Goal: Transaction & Acquisition: Purchase product/service

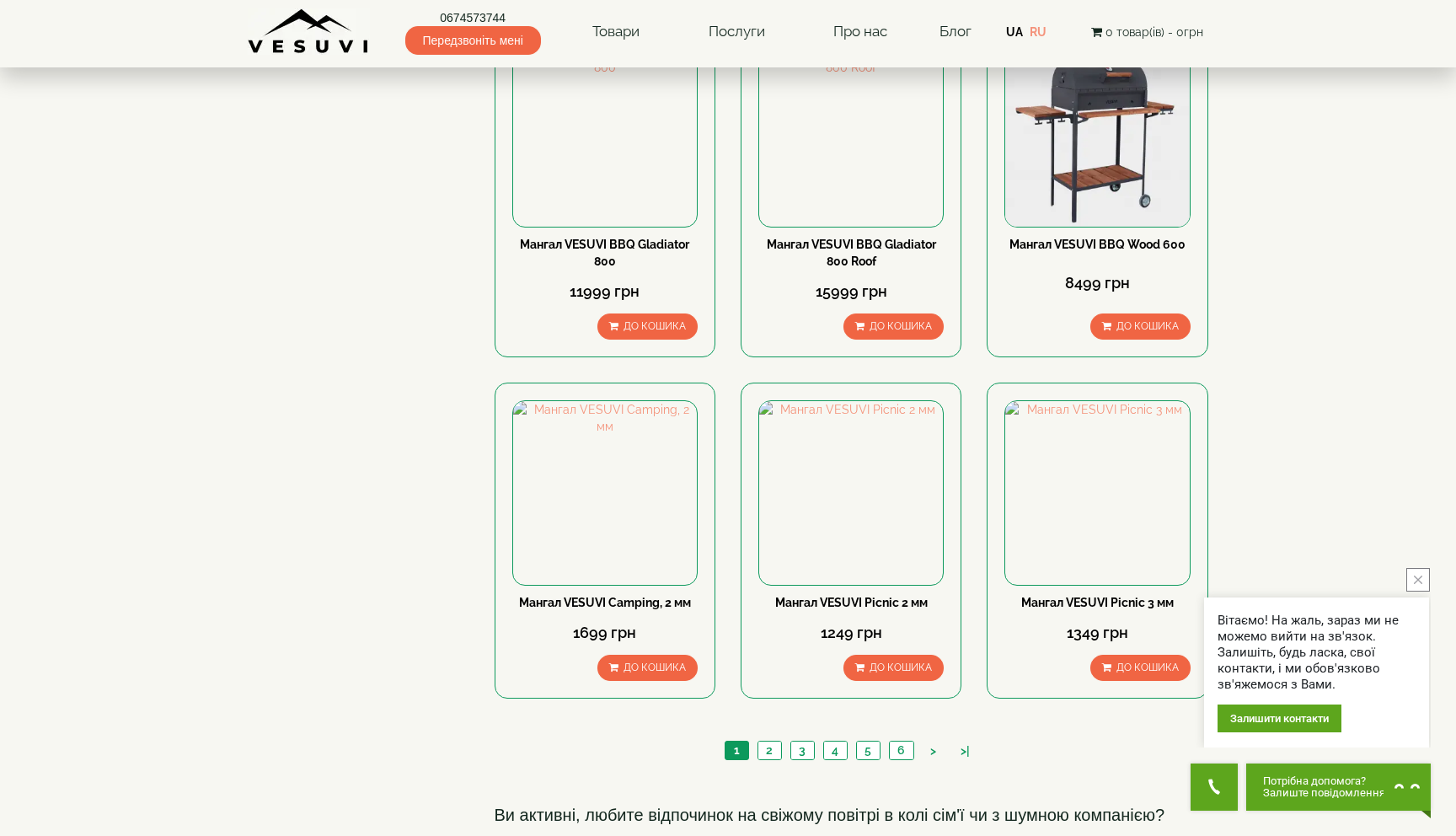
scroll to position [2069, 0]
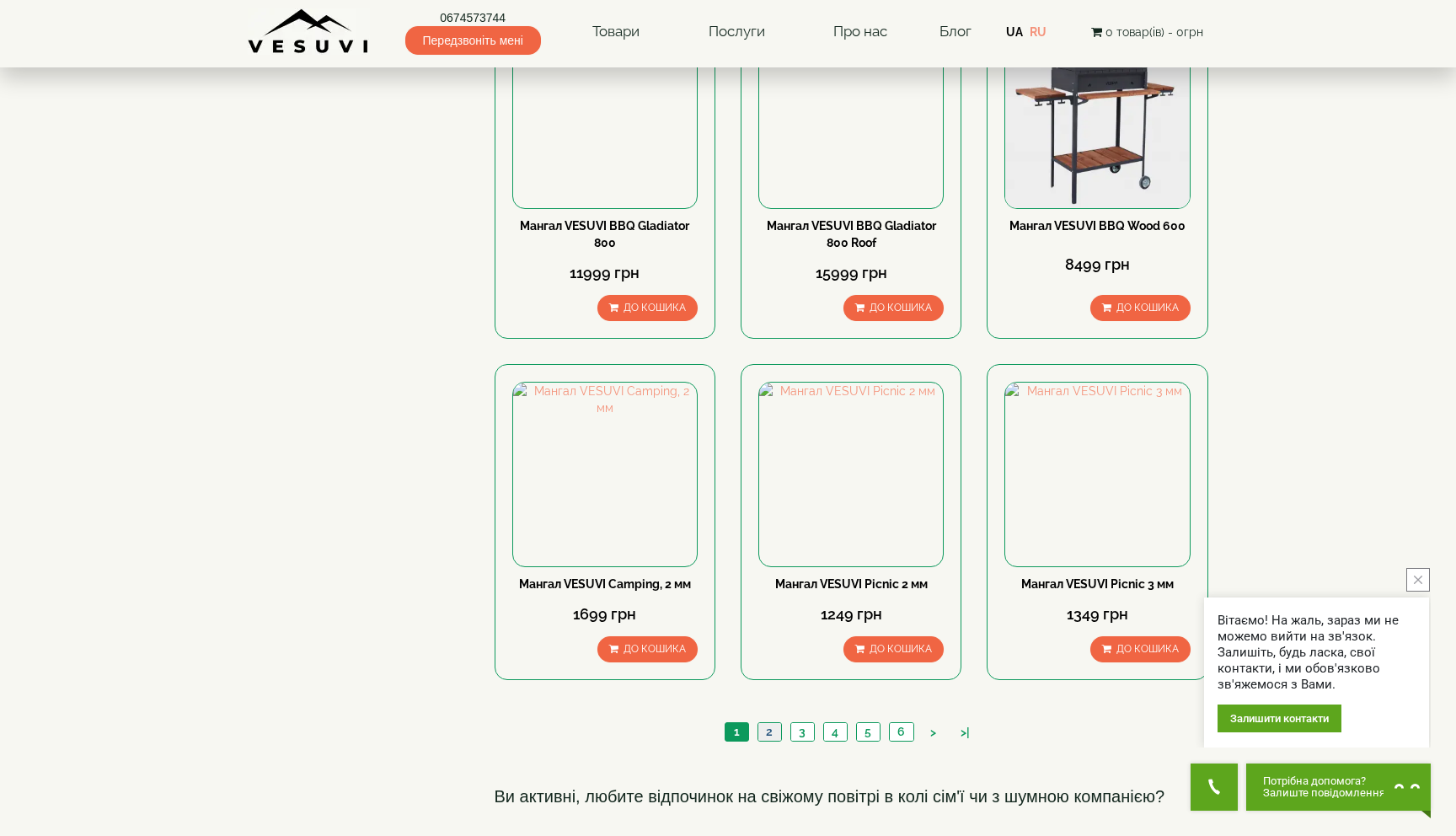
click at [776, 723] on link "2" at bounding box center [769, 731] width 24 height 17
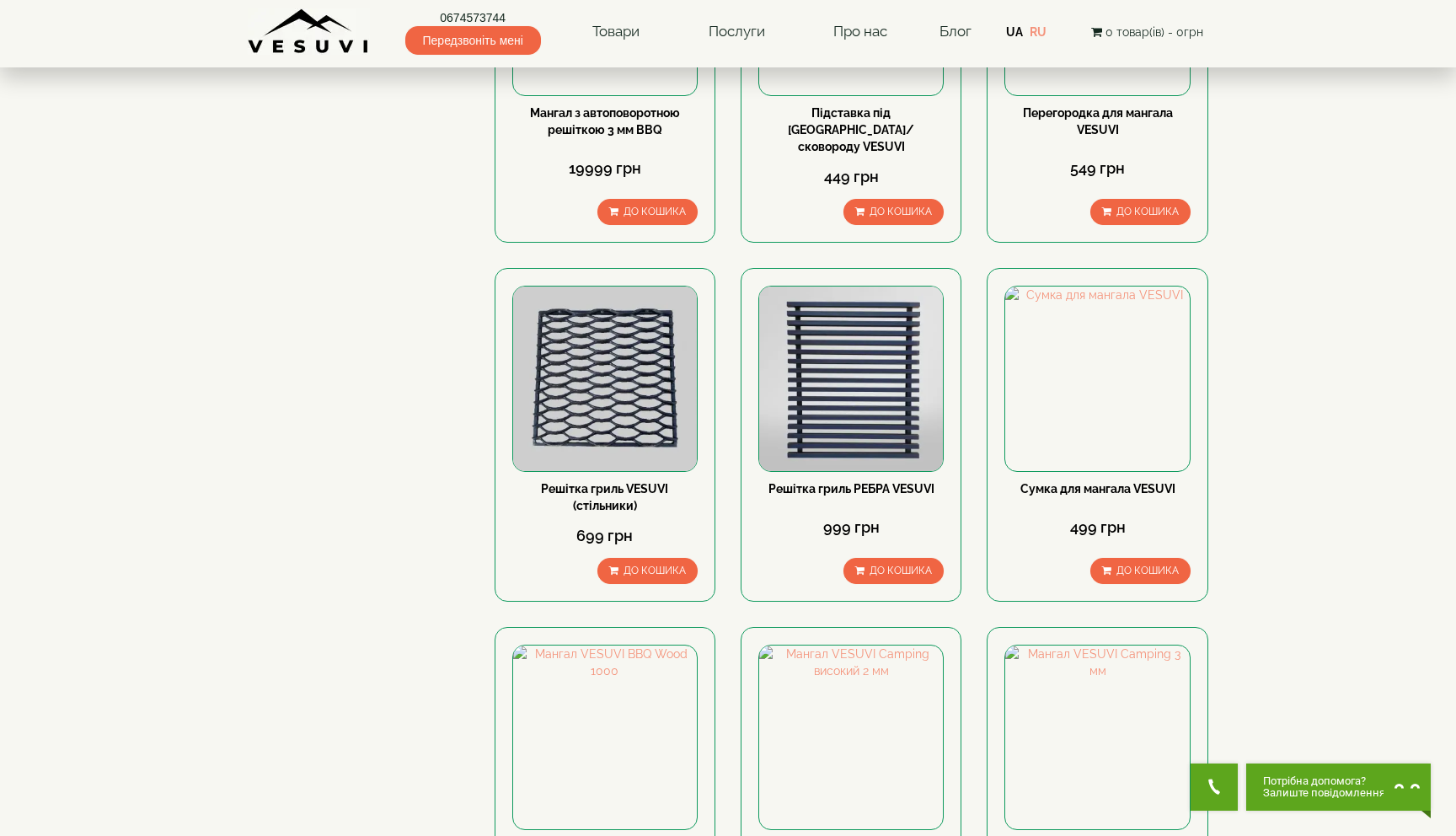
scroll to position [1850, 0]
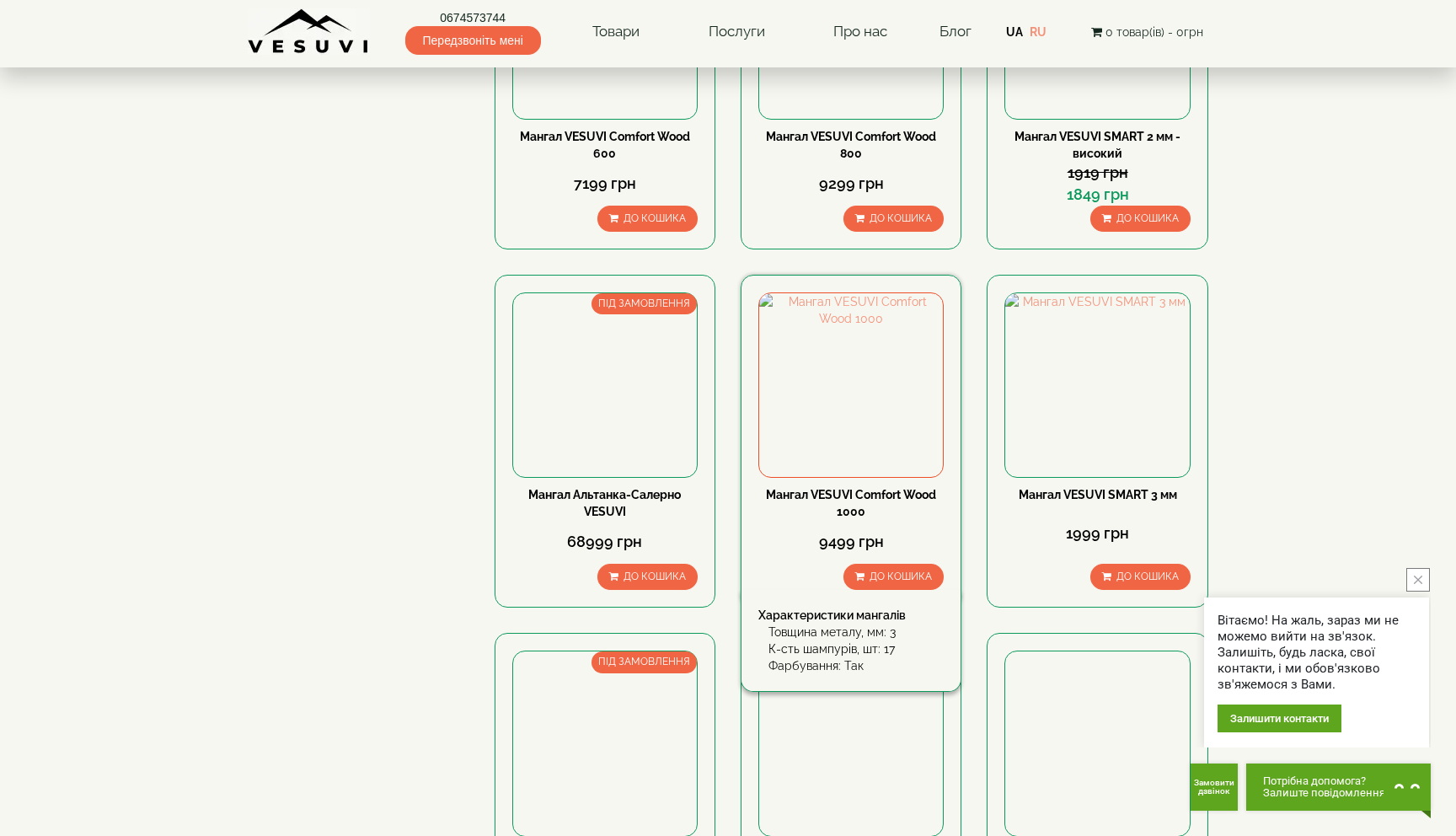
scroll to position [1078, 0]
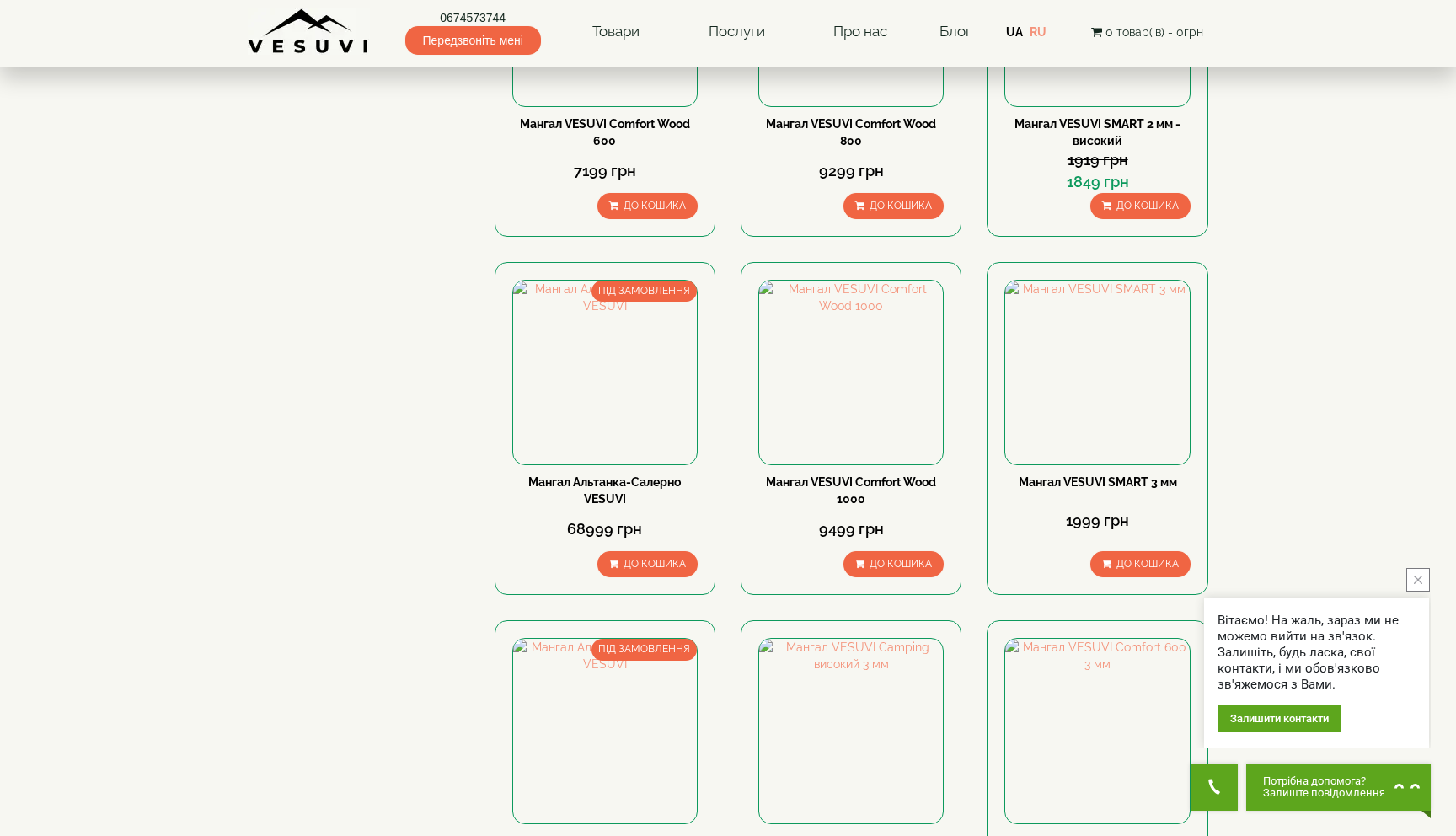
click at [1418, 571] on button "close button" at bounding box center [1418, 579] width 24 height 24
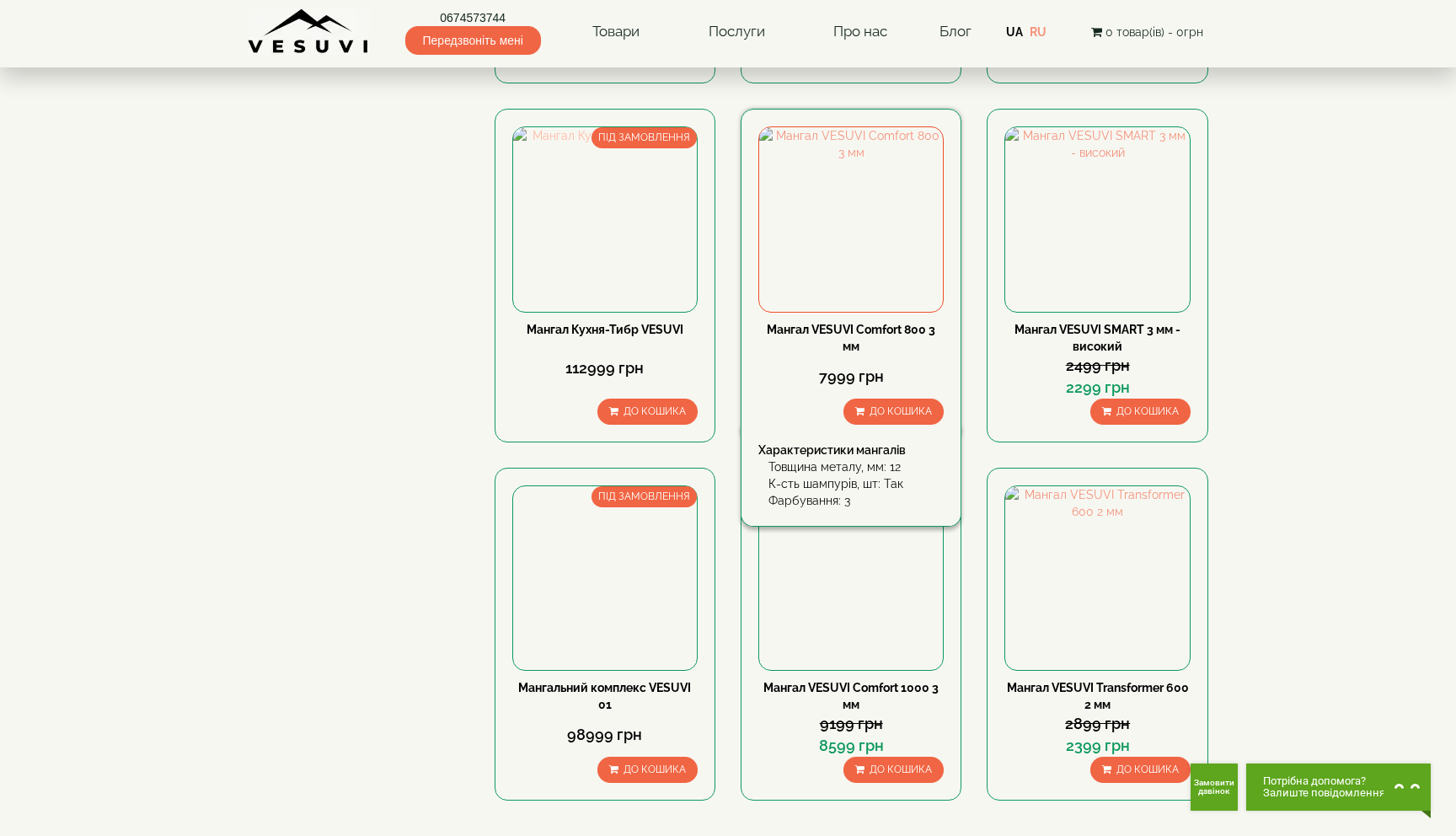
scroll to position [1978, 0]
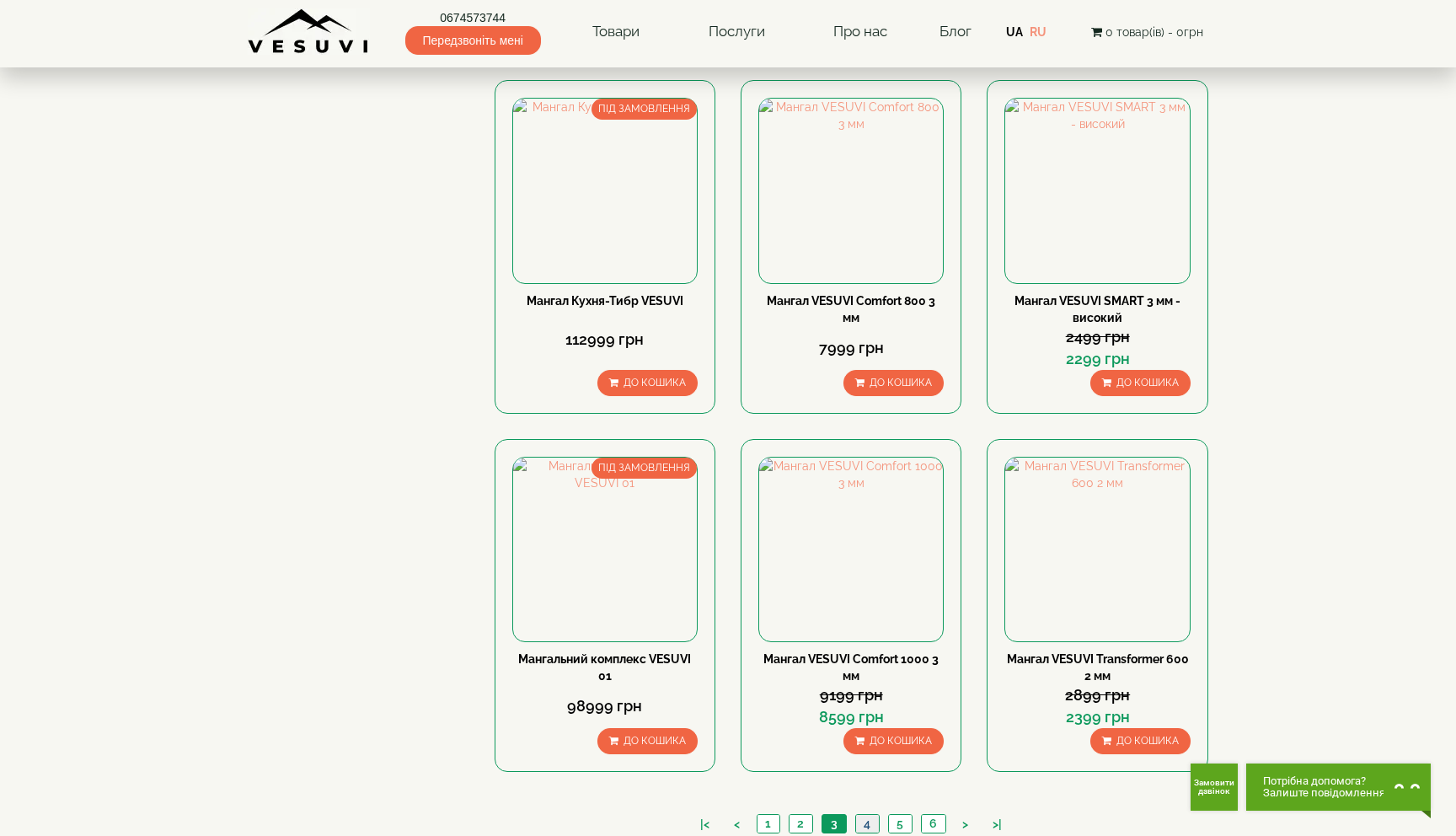
click at [864, 815] on link "4" at bounding box center [867, 824] width 24 height 17
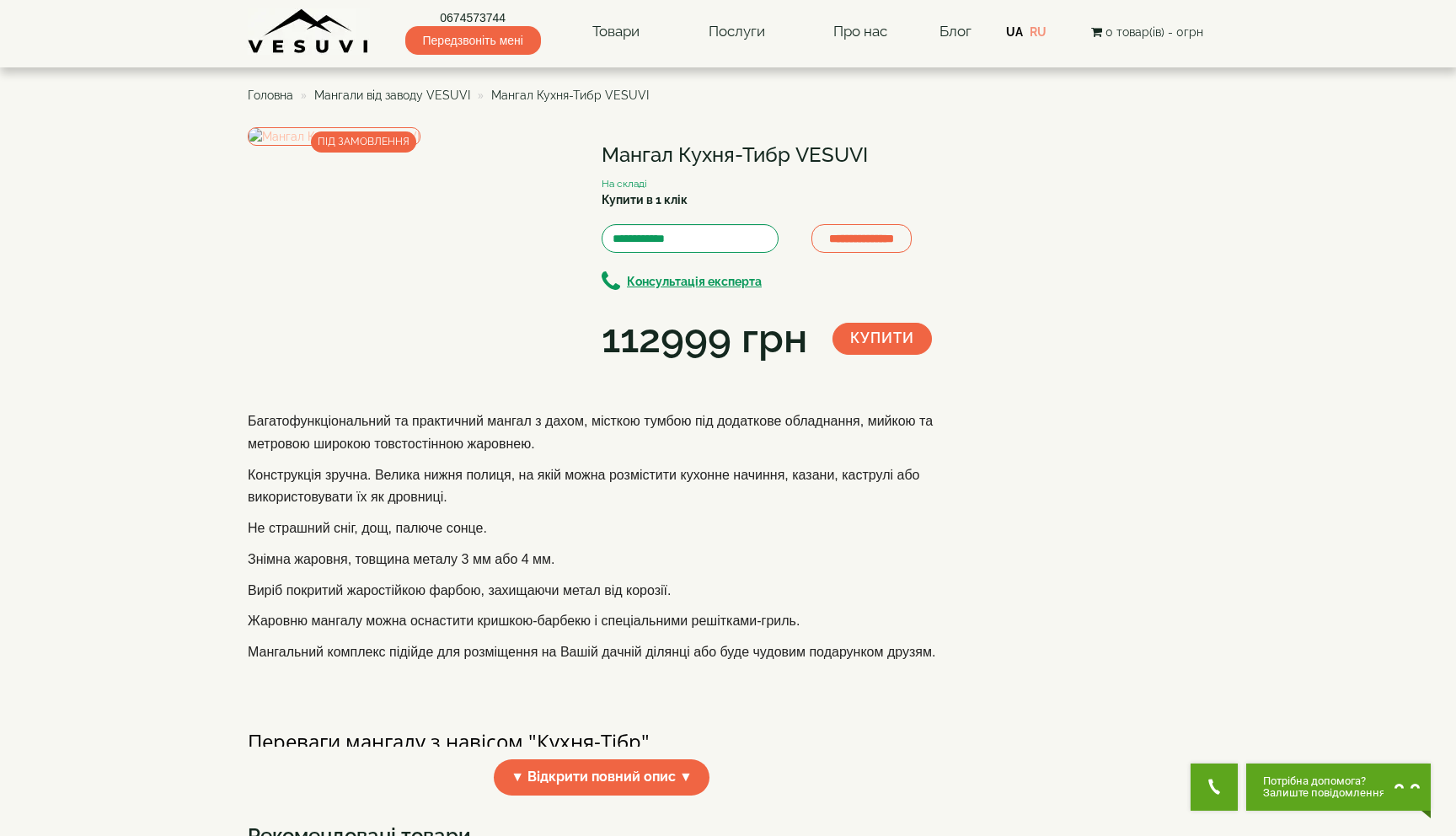
click at [420, 146] on img at bounding box center [334, 135] width 173 height 18
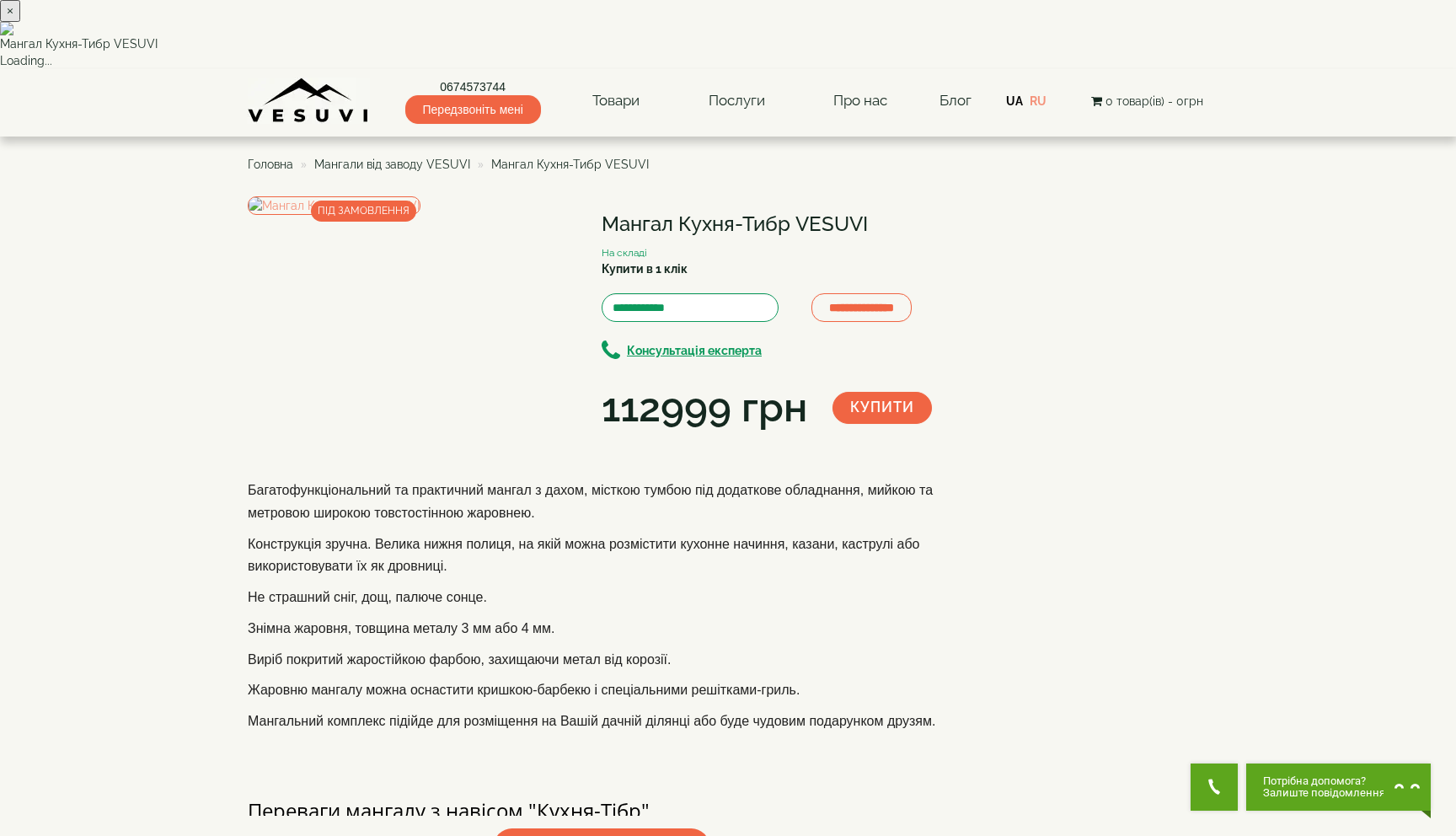
click at [1203, 69] on div "× Мангал Кухня-Тибр VESUVI Loading..." at bounding box center [728, 35] width 1456 height 69
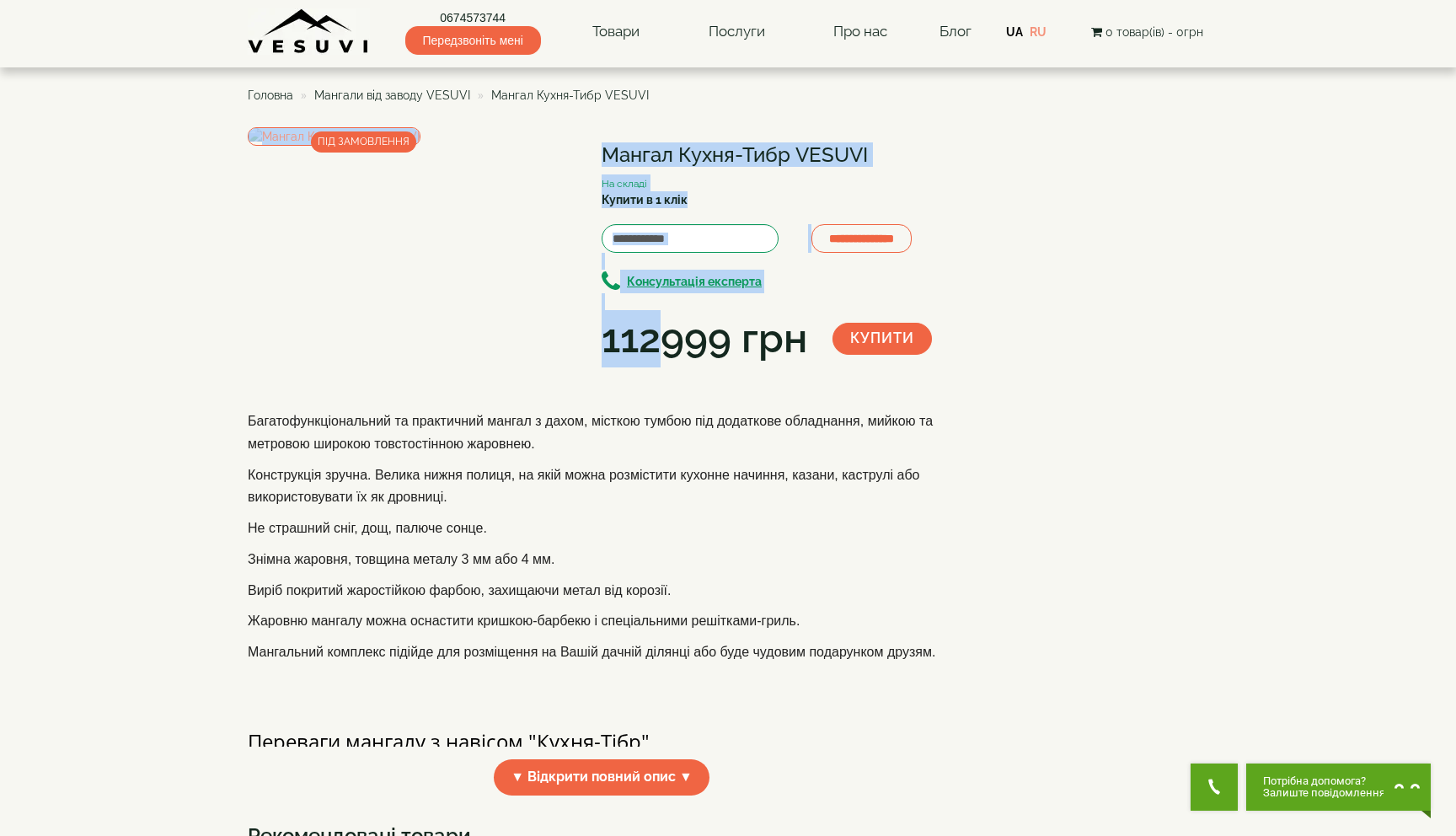
drag, startPoint x: 665, startPoint y: 345, endPoint x: 590, endPoint y: 345, distance: 75.0
click at [590, 345] on div "**********" at bounding box center [608, 247] width 721 height 240
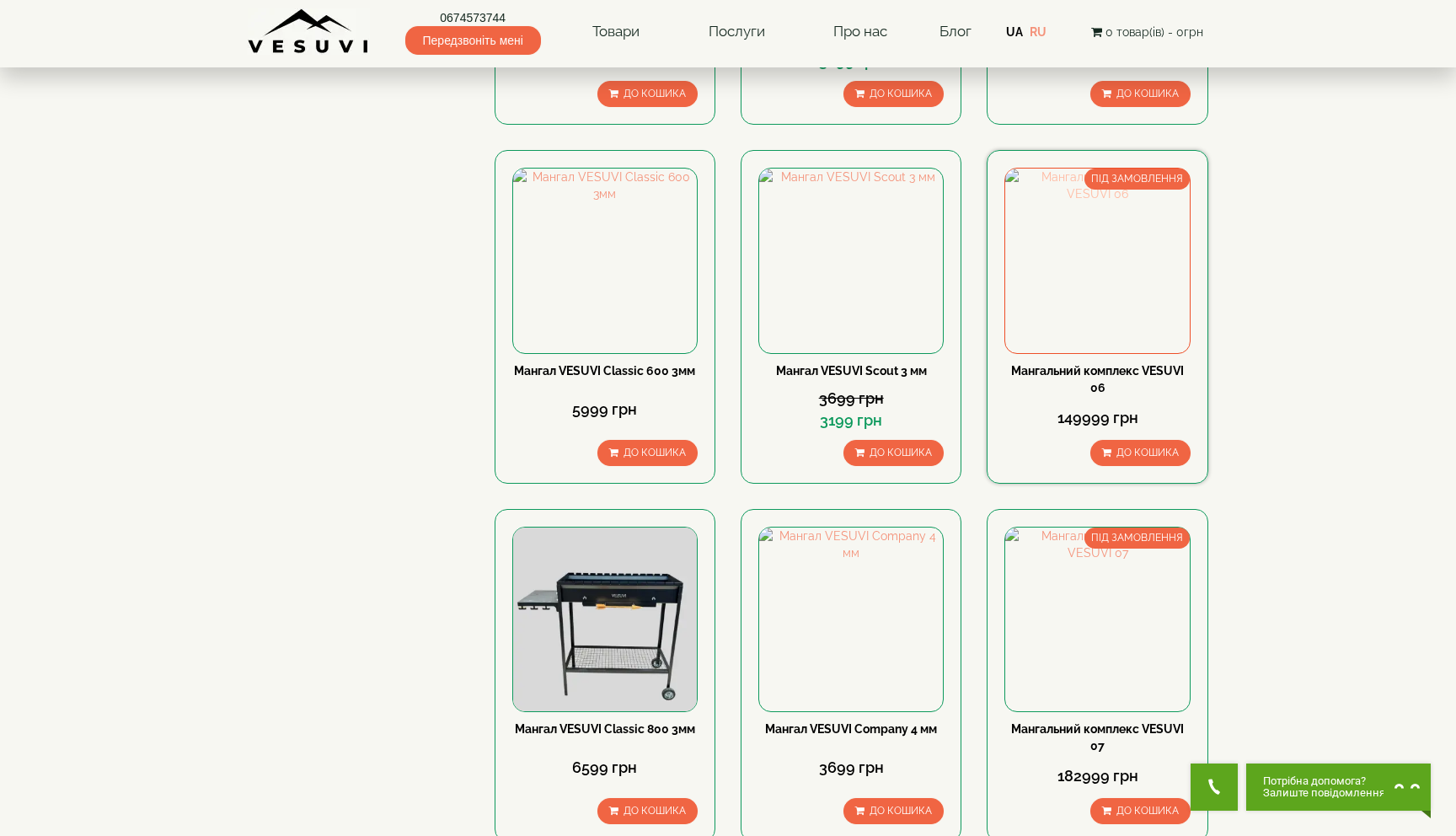
scroll to position [1920, 0]
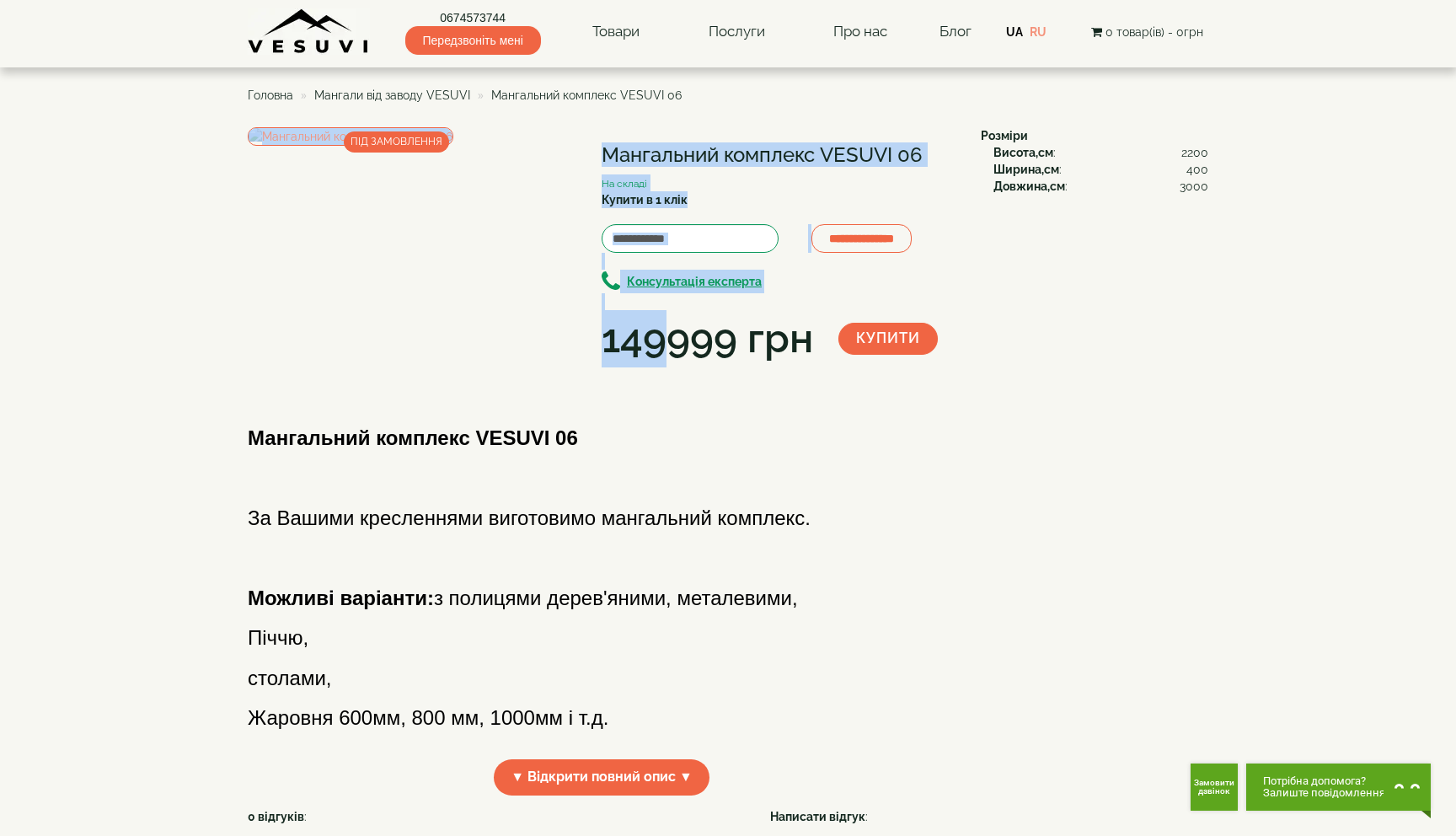
drag, startPoint x: 599, startPoint y: 355, endPoint x: 669, endPoint y: 355, distance: 70.0
click at [669, 355] on div "**********" at bounding box center [608, 247] width 721 height 240
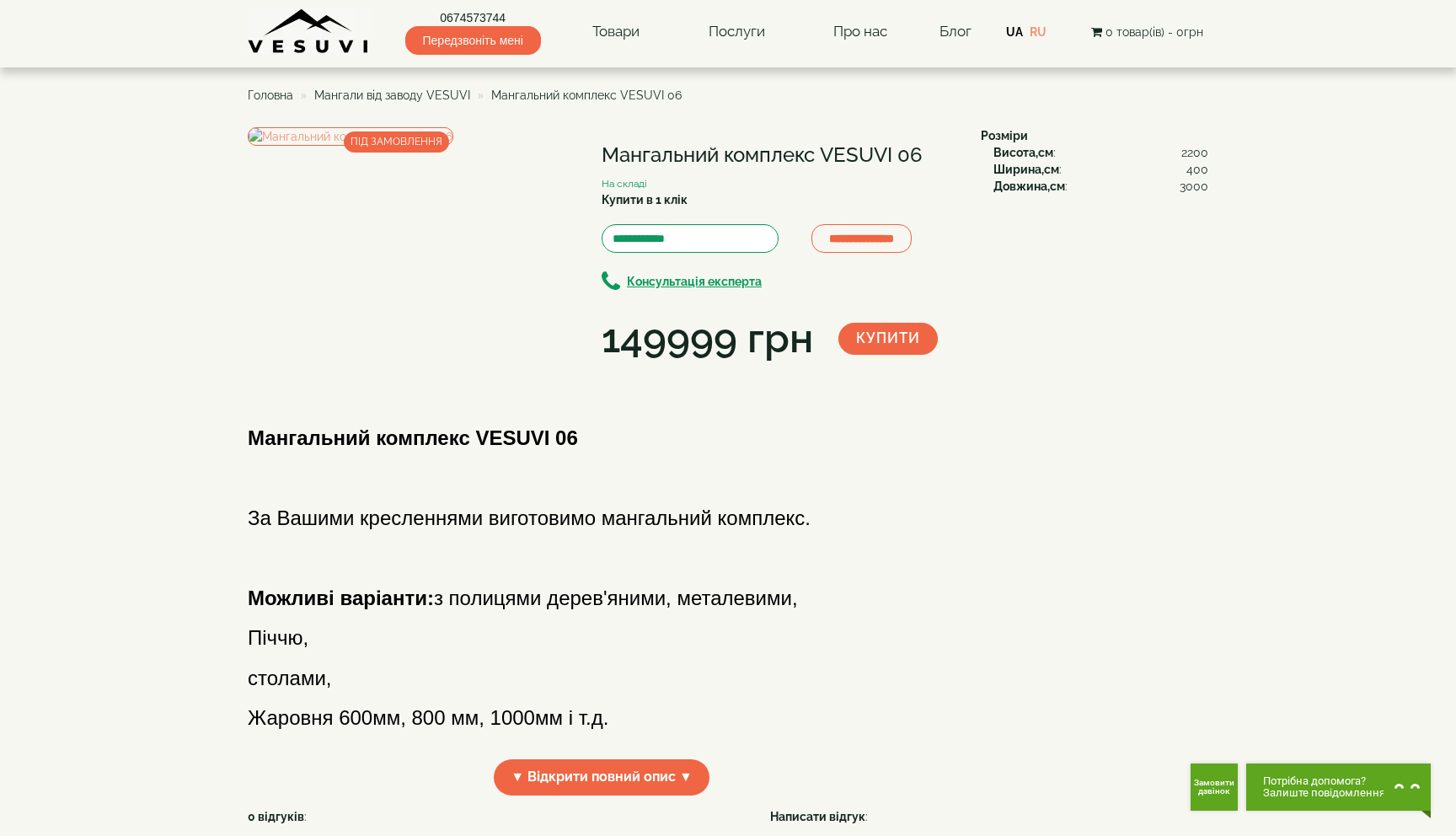
click at [669, 367] on div "**********" at bounding box center [608, 247] width 721 height 240
click at [454, 146] on img at bounding box center [351, 135] width 206 height 18
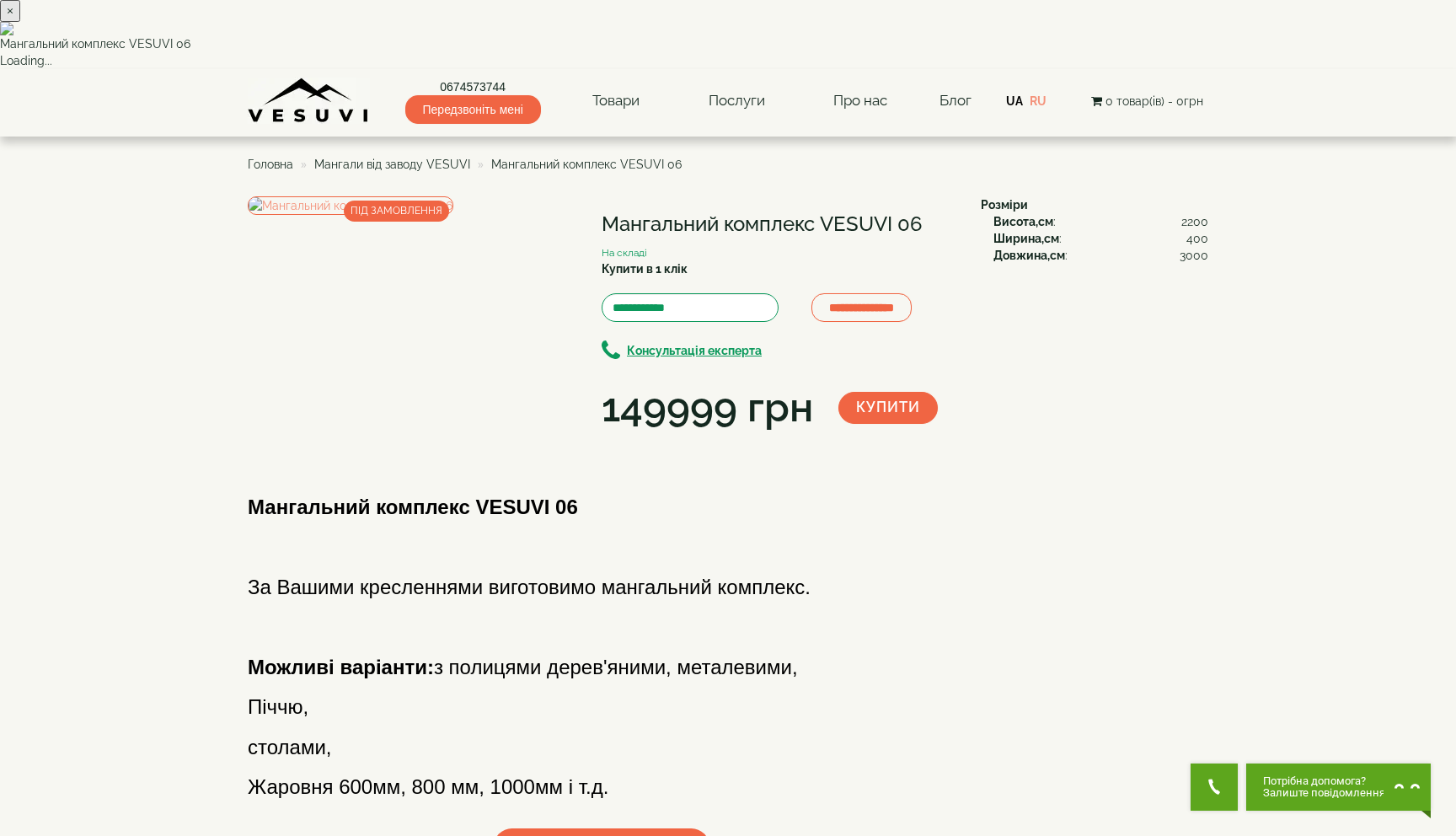
click at [989, 69] on div "× Мангальний комплекс VESUVI 06 Loading..." at bounding box center [728, 35] width 1456 height 69
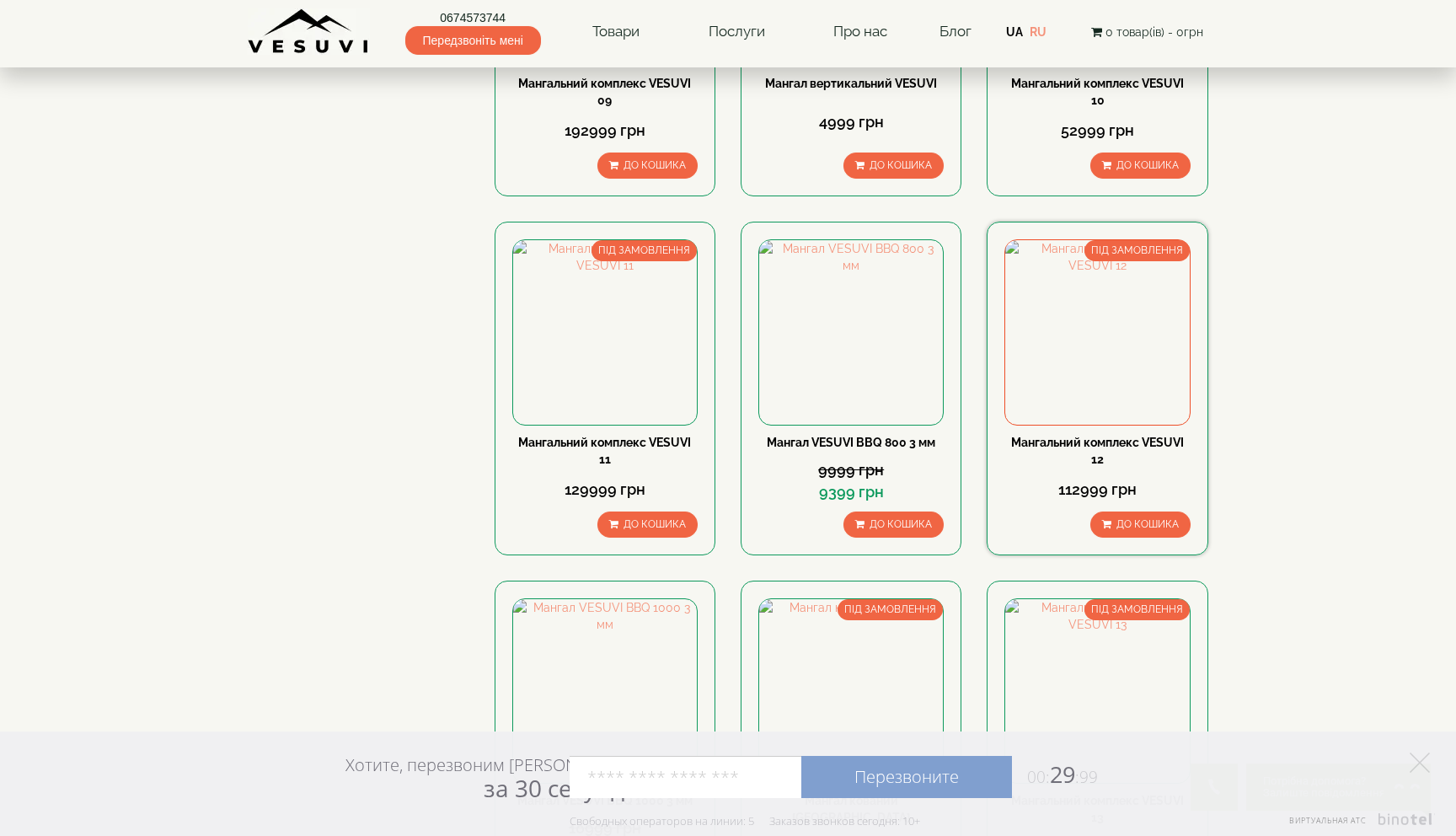
scroll to position [1845, 0]
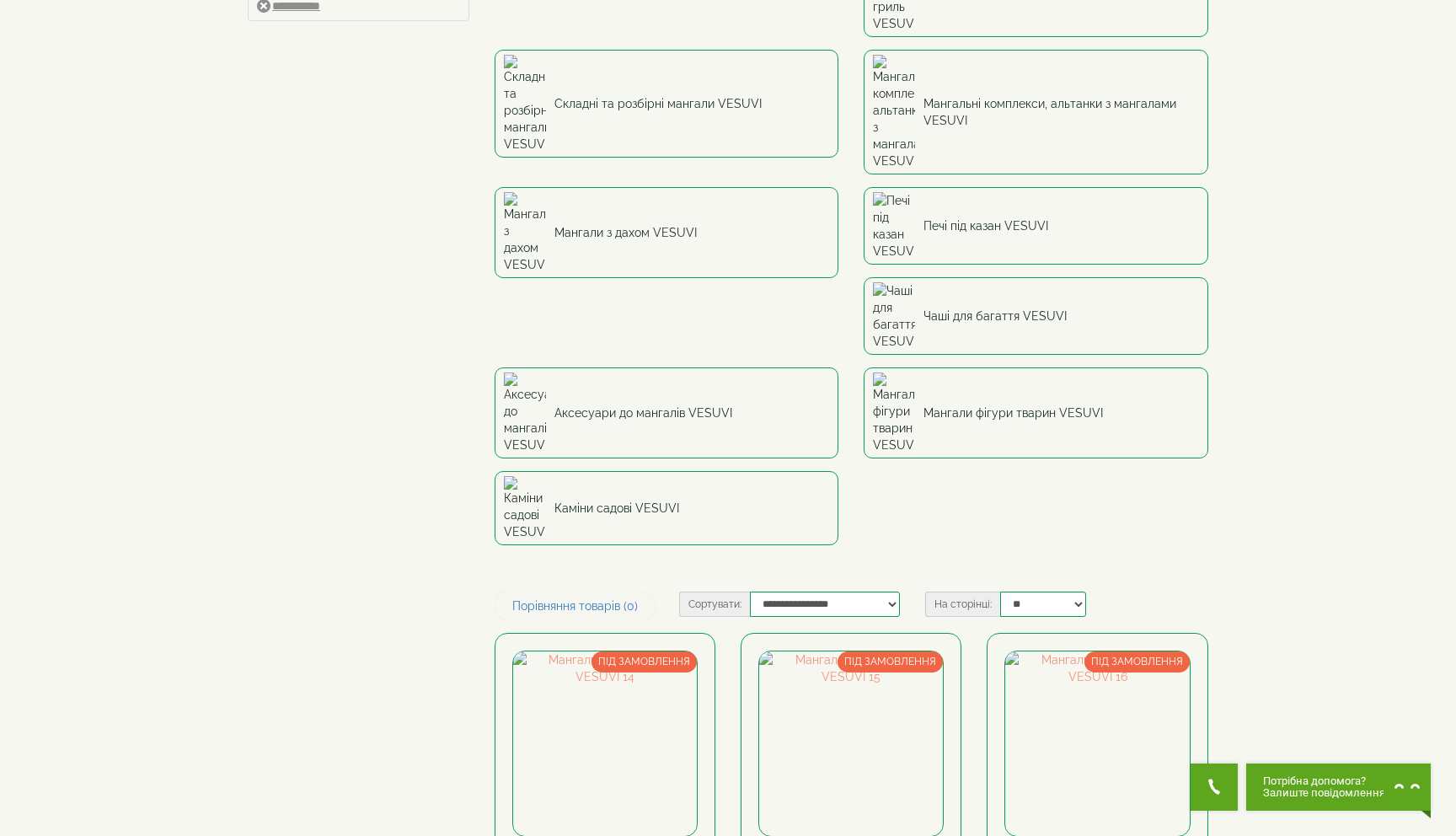
scroll to position [31, 0]
